Goal: Find specific page/section: Find specific page/section

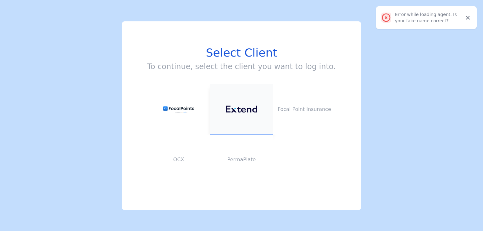
click at [230, 113] on button at bounding box center [241, 109] width 63 height 50
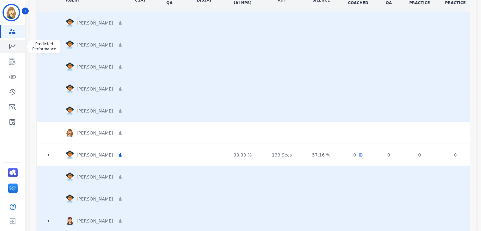
click at [8, 44] on link "Sidebar" at bounding box center [13, 46] width 24 height 13
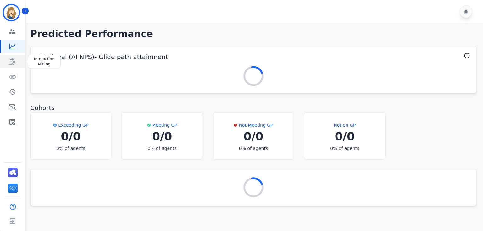
click at [13, 62] on icon "Sidebar" at bounding box center [12, 61] width 6 height 7
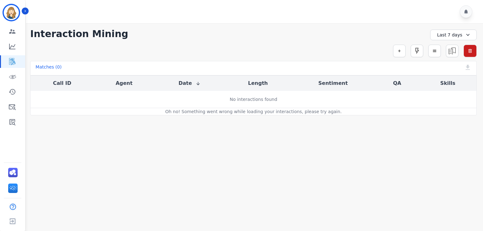
click at [453, 35] on div "Last 7 days" at bounding box center [453, 35] width 47 height 11
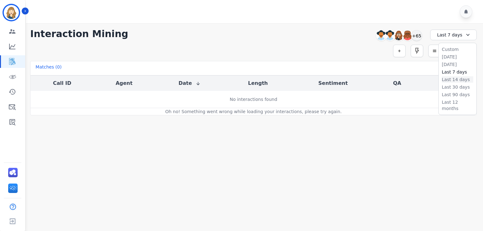
click at [454, 78] on li "Last 14 days" at bounding box center [457, 79] width 31 height 6
click at [341, 137] on main "**********" at bounding box center [253, 138] width 459 height 231
click at [260, 113] on div "Oh no! Something went wrong while loading your interactions, please try again." at bounding box center [253, 111] width 445 height 6
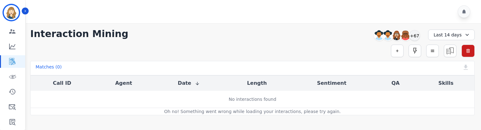
click at [456, 33] on div "Last 14 days" at bounding box center [451, 35] width 47 height 11
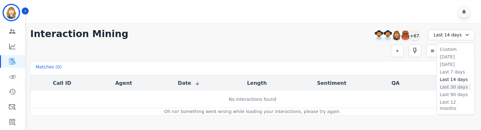
click at [455, 84] on li "Last 30 days" at bounding box center [454, 87] width 31 height 6
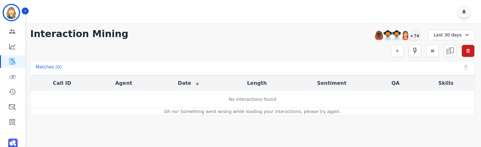
click at [231, 110] on div "Oh no! Something went wrong while loading your interactions, please try again." at bounding box center [252, 111] width 443 height 6
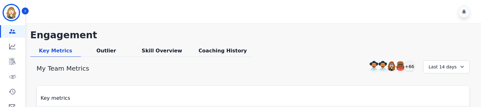
scroll to position [35, 0]
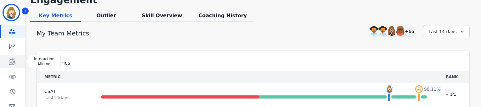
click at [10, 64] on icon "Sidebar" at bounding box center [12, 62] width 8 height 8
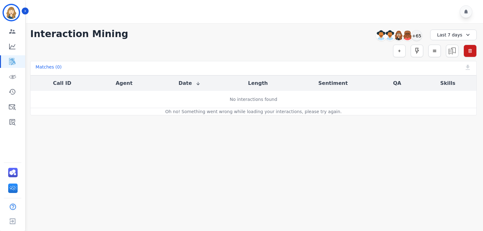
click at [367, 103] on td "No interactions found" at bounding box center [254, 99] width 446 height 17
click at [211, 188] on main "**********" at bounding box center [253, 138] width 459 height 231
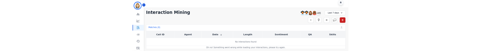
scroll to position [5, 0]
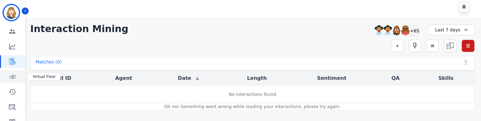
click at [13, 76] on icon "Sidebar" at bounding box center [12, 77] width 8 height 8
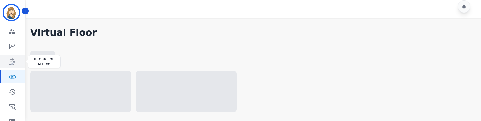
click at [14, 62] on icon "Sidebar" at bounding box center [12, 61] width 6 height 7
